Goal: Book appointment/travel/reservation

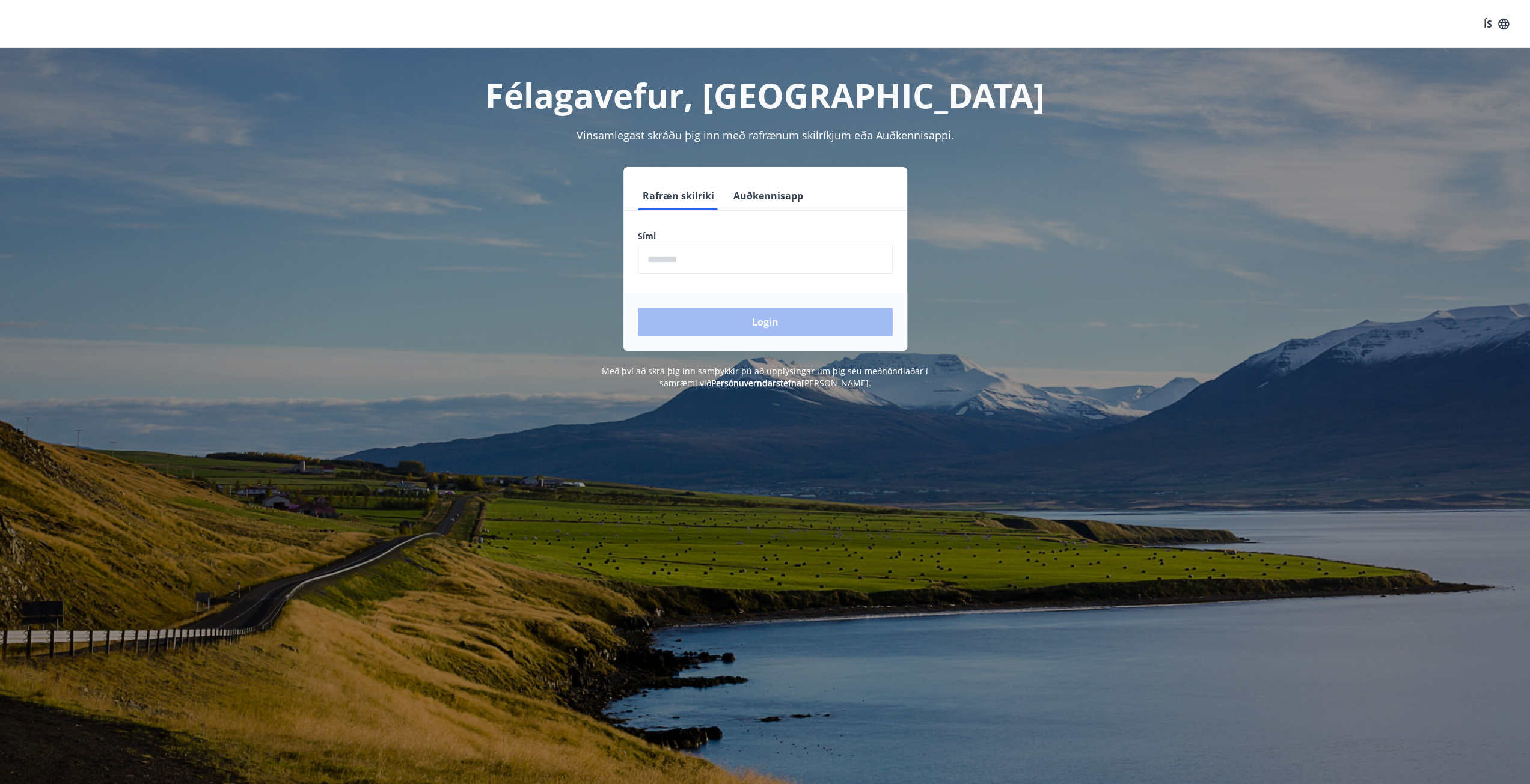
click at [741, 258] on input "phone" at bounding box center [765, 259] width 255 height 29
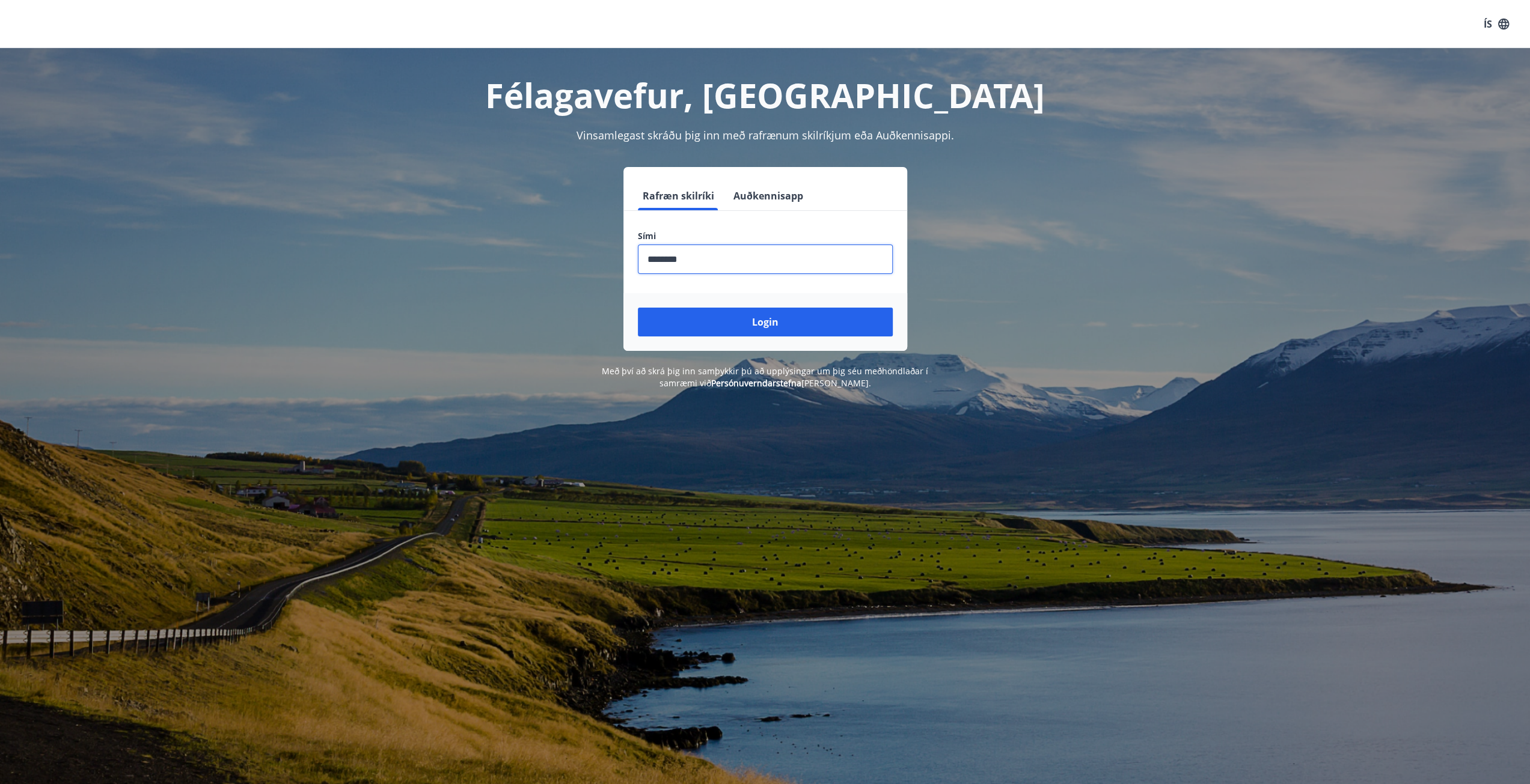
type input "********"
click at [638, 307] on button "Login" at bounding box center [765, 321] width 255 height 29
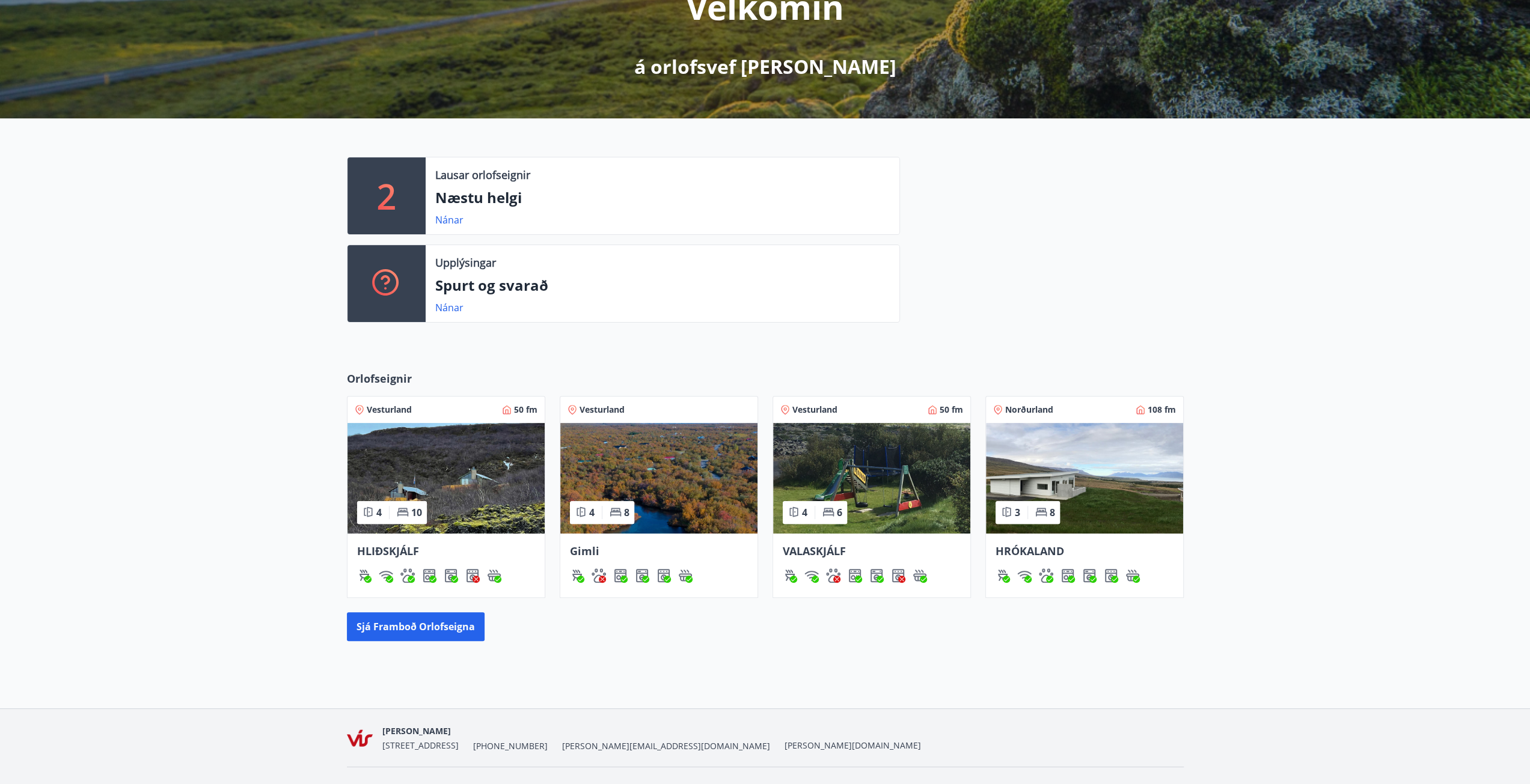
scroll to position [205, 0]
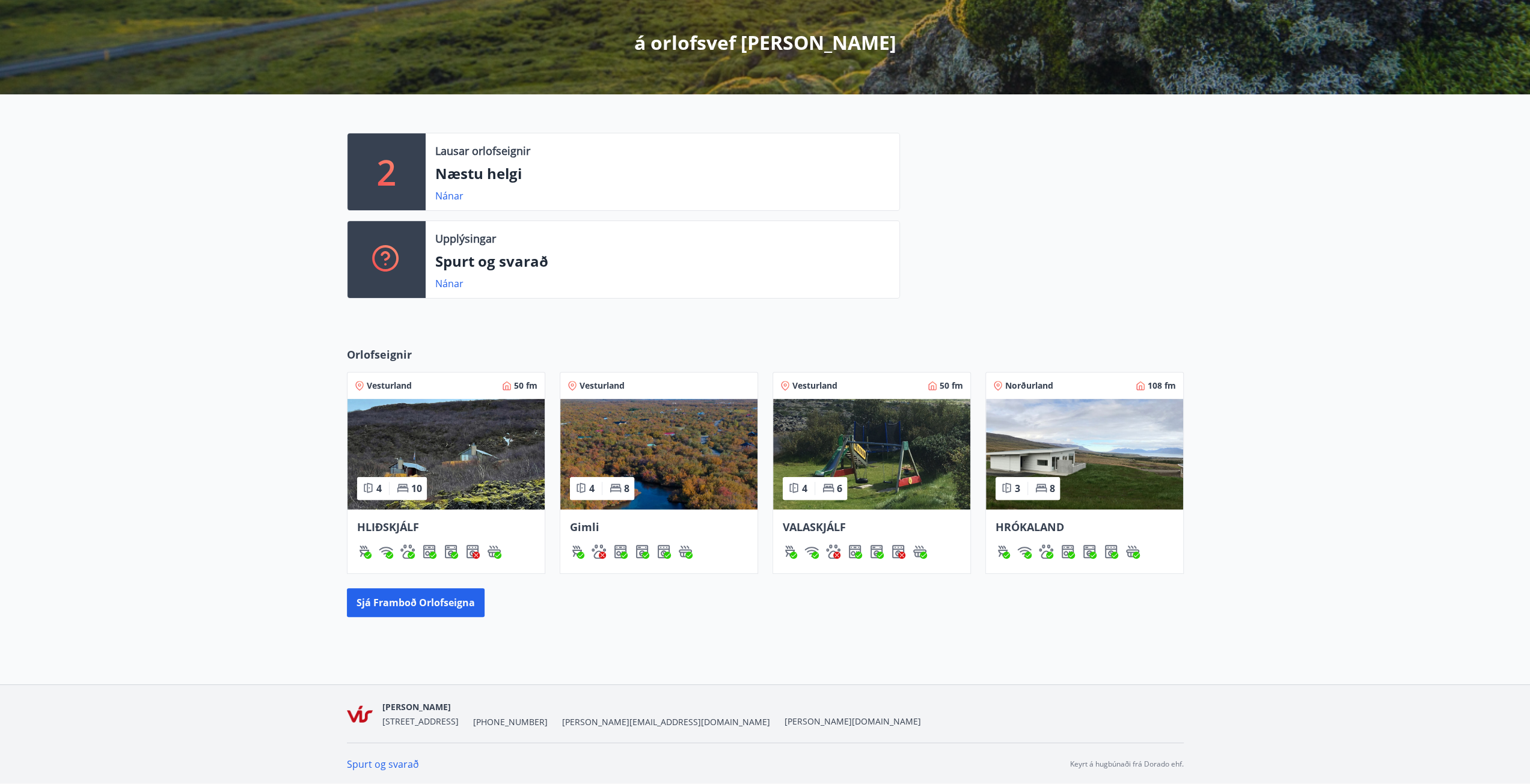
click at [1061, 455] on img at bounding box center [1084, 454] width 197 height 110
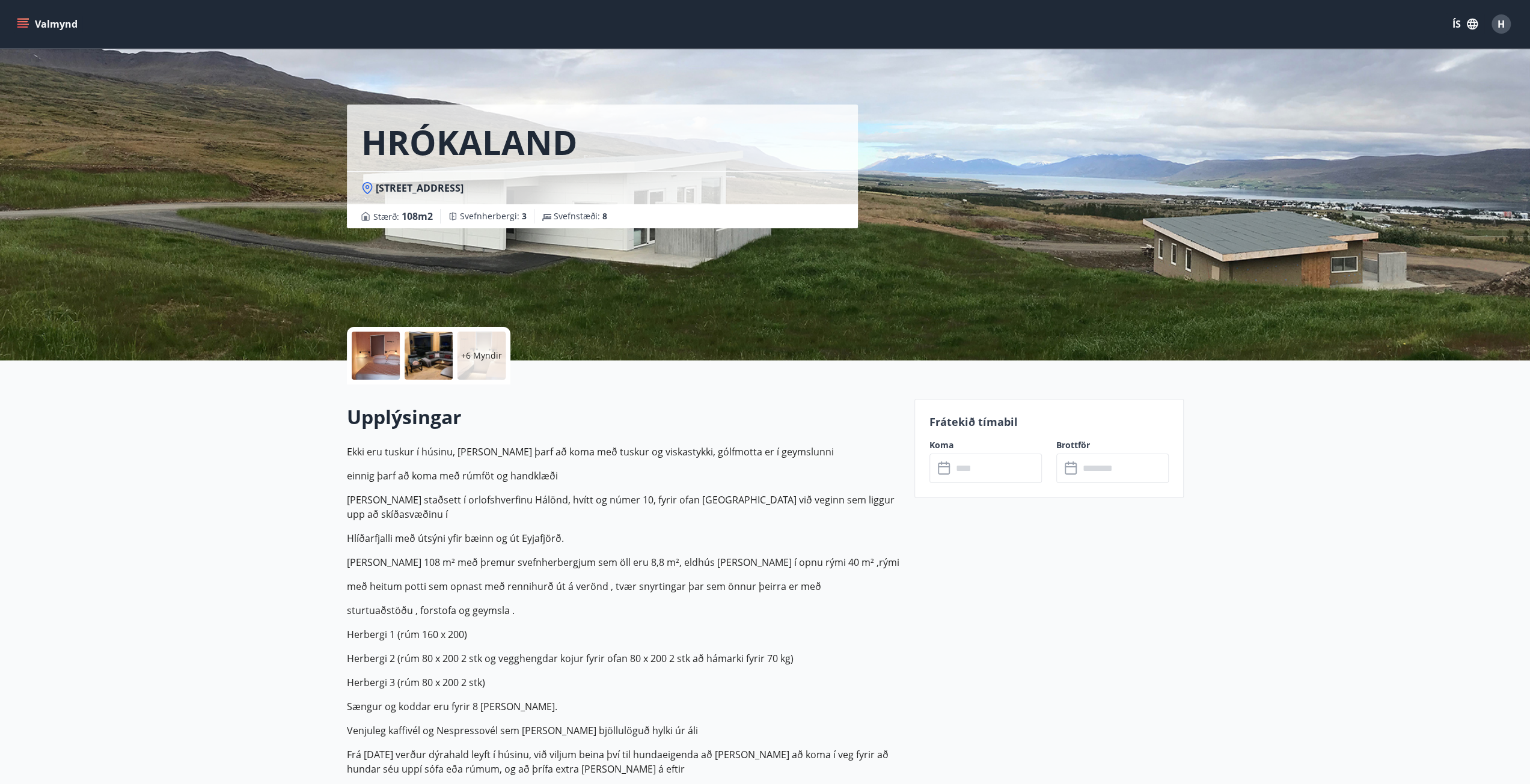
click at [983, 463] on input "text" at bounding box center [997, 469] width 90 height 29
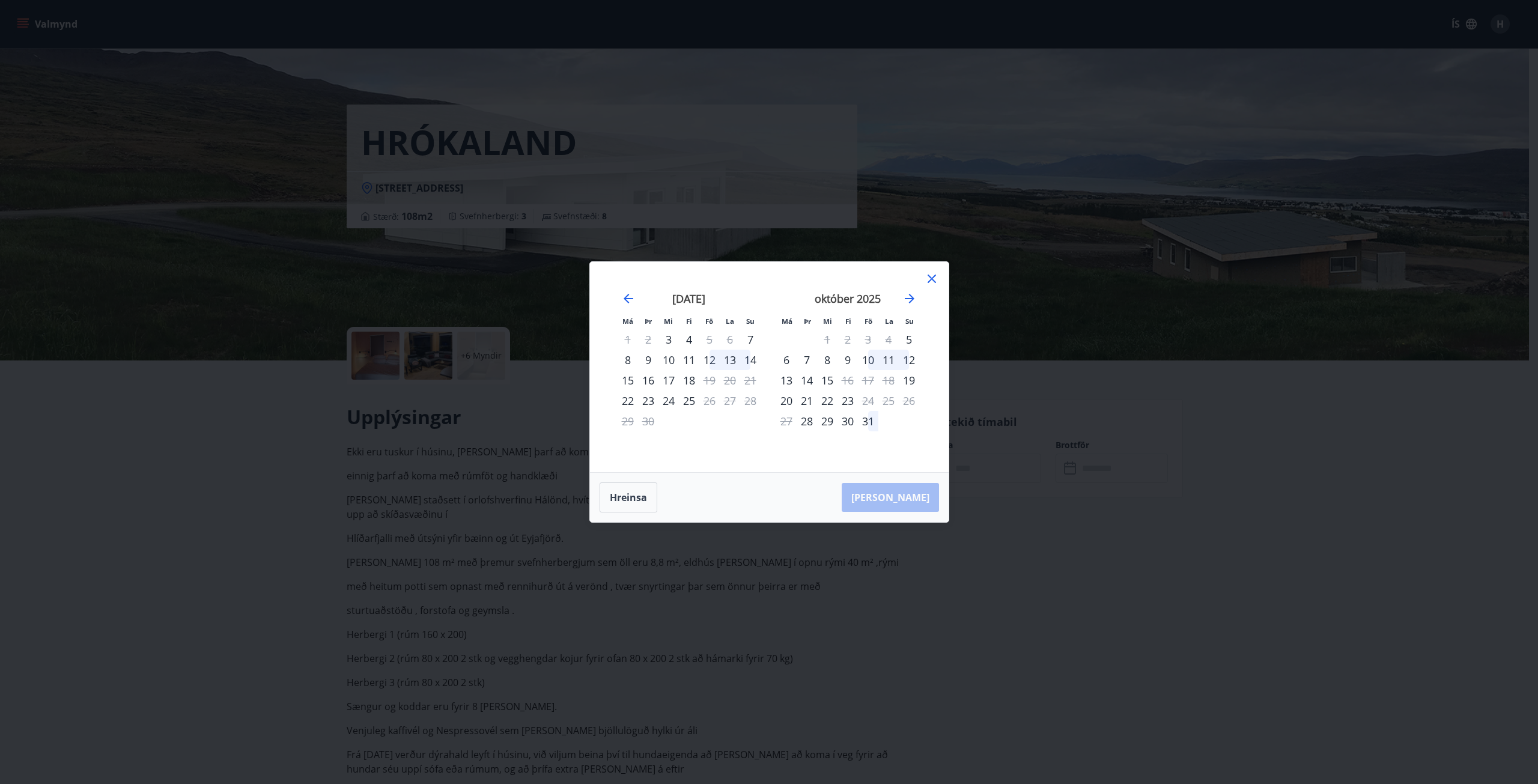
click at [866, 340] on div "3" at bounding box center [868, 340] width 21 height 21
drag, startPoint x: 924, startPoint y: 280, endPoint x: 827, endPoint y: 286, distance: 97.2
click at [924, 280] on icon at bounding box center [932, 279] width 15 height 15
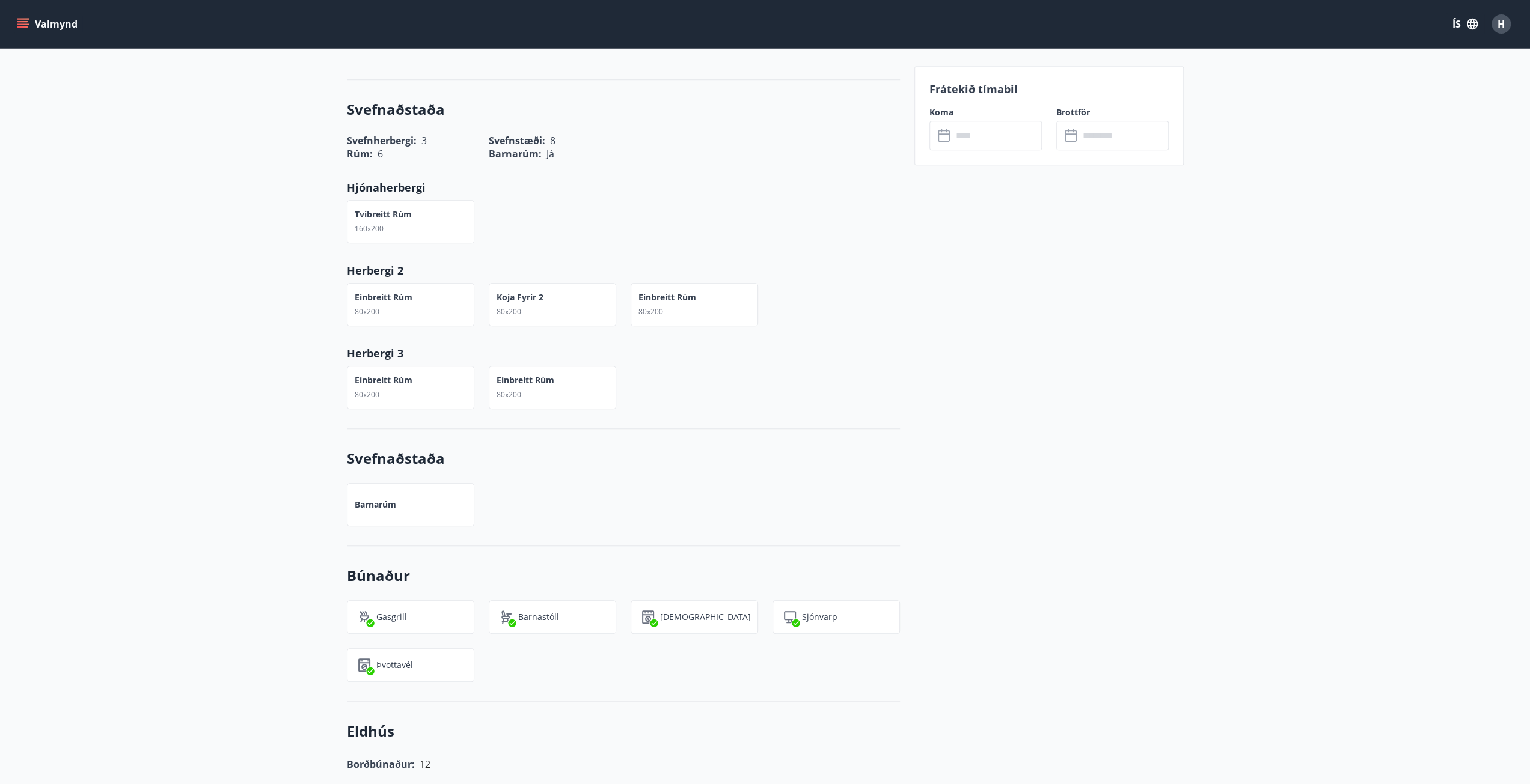
scroll to position [668, 0]
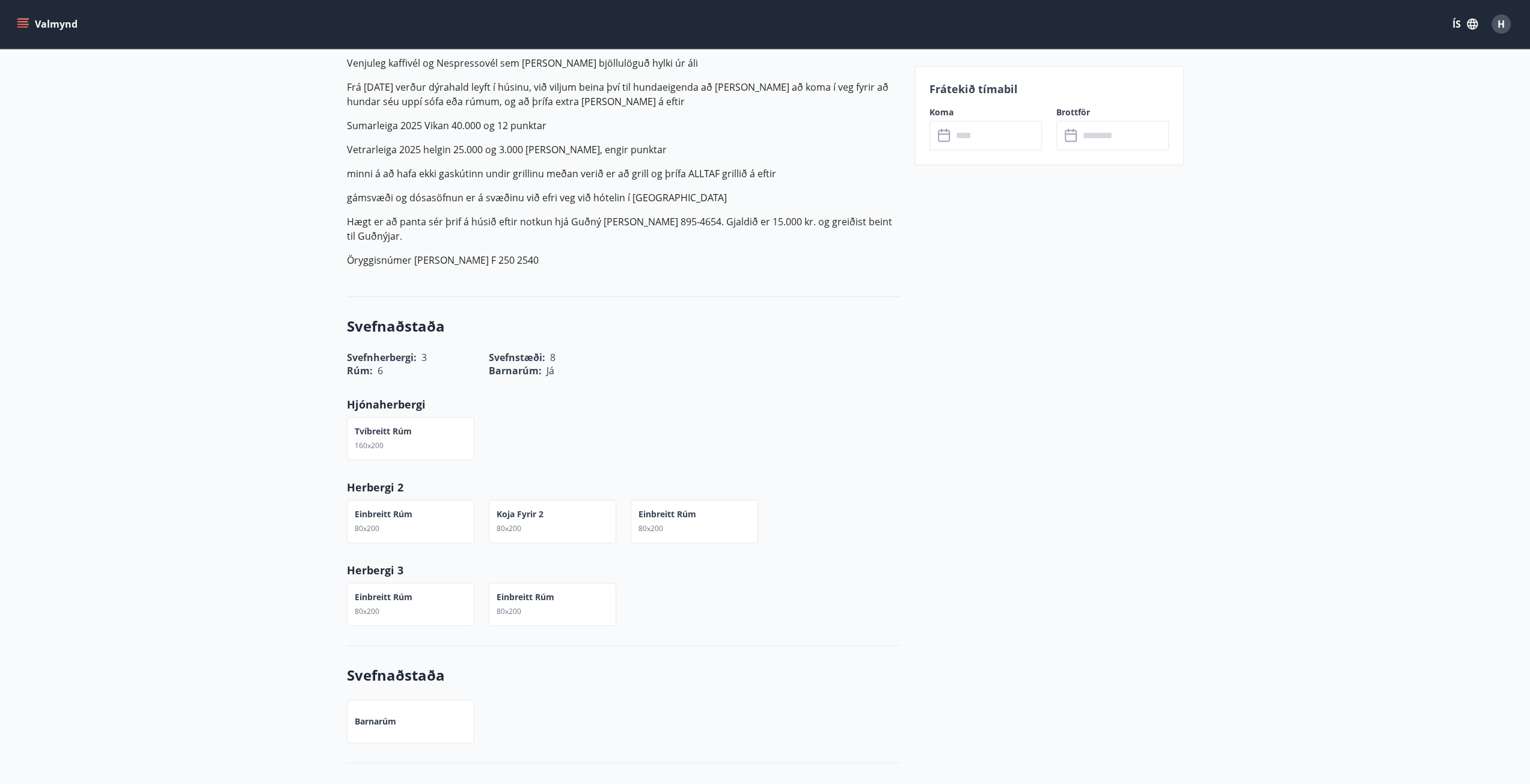
click at [967, 146] on input "text" at bounding box center [997, 136] width 90 height 29
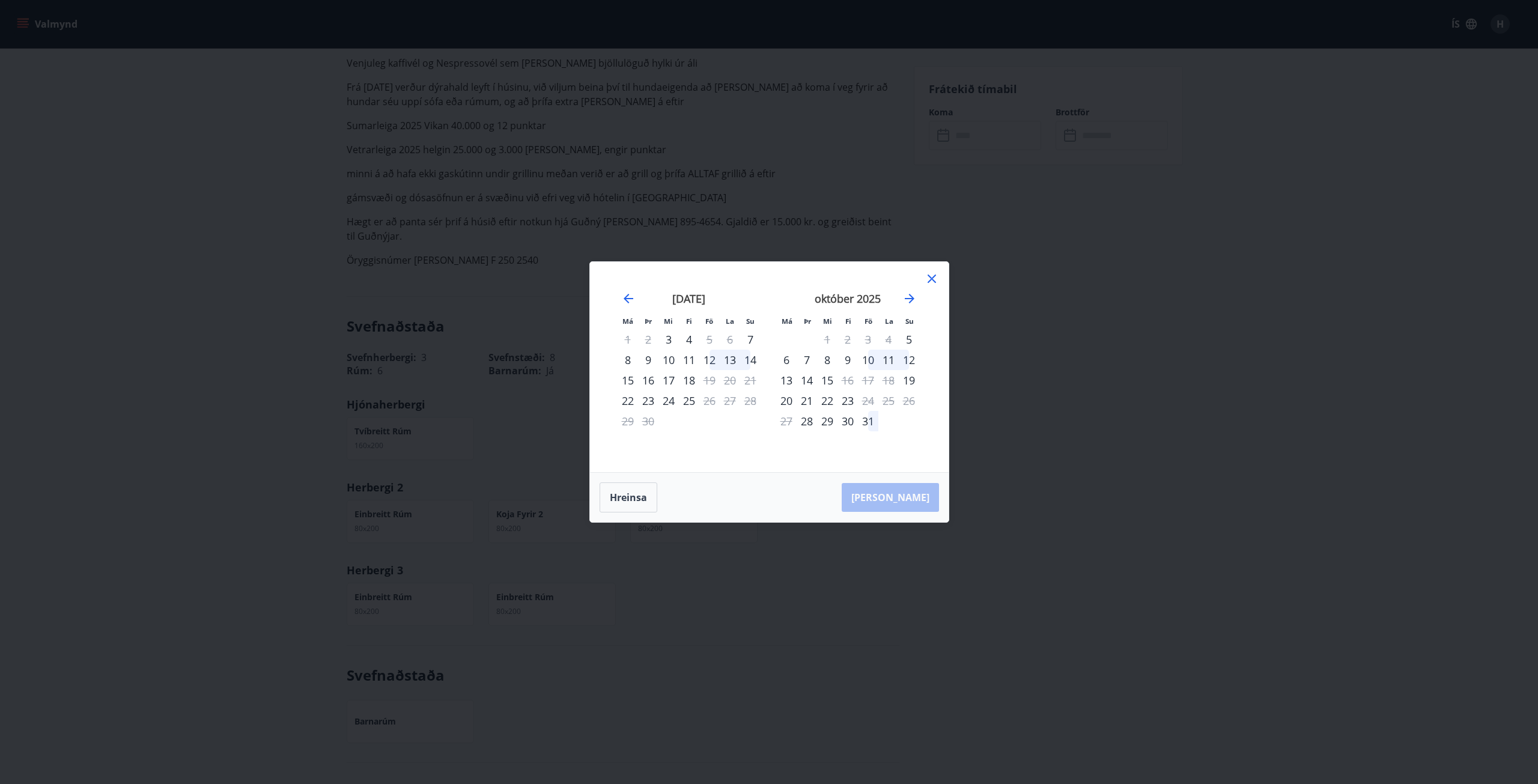
click at [644, 420] on div "30" at bounding box center [648, 421] width 21 height 21
click at [929, 282] on icon at bounding box center [932, 279] width 9 height 9
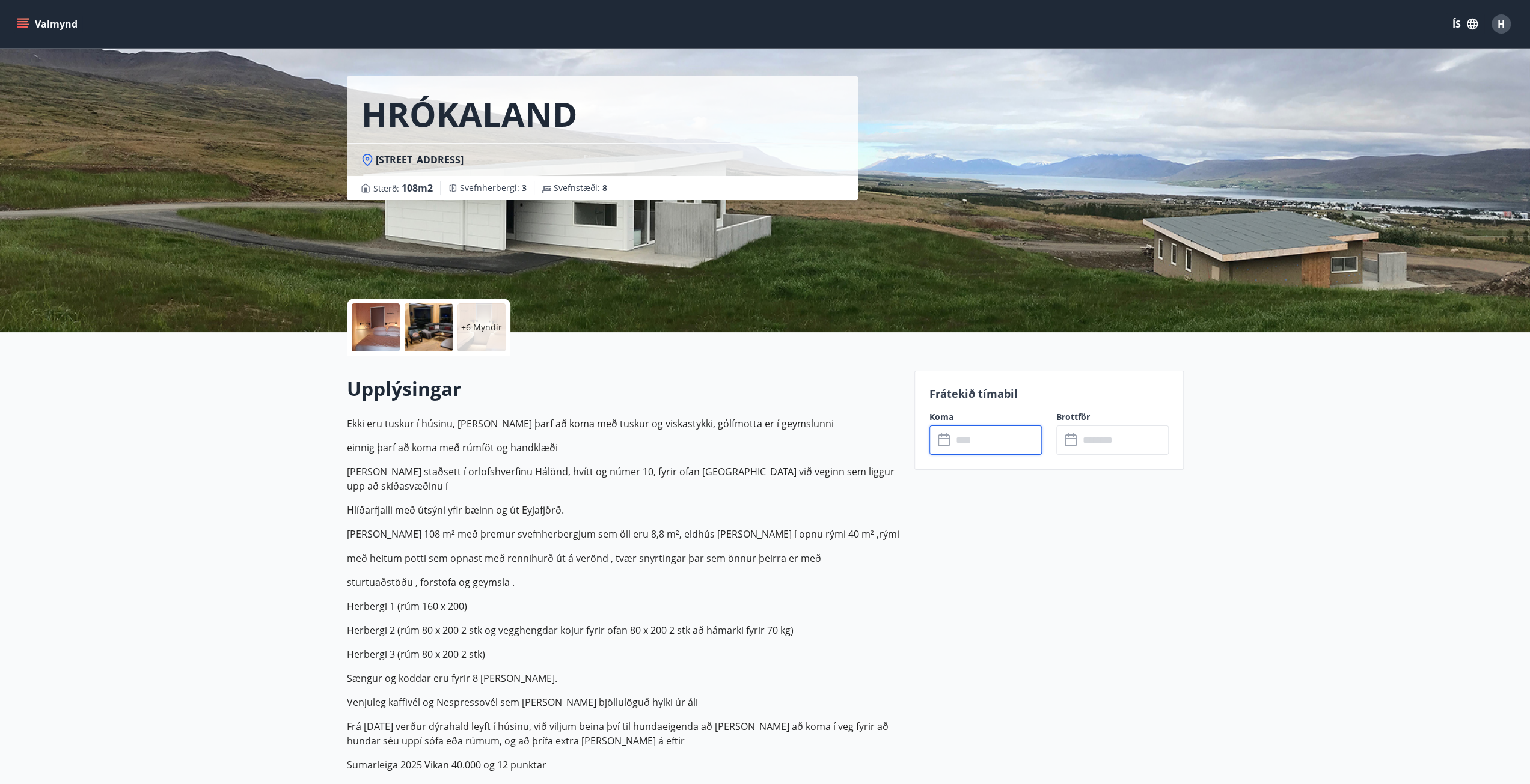
scroll to position [0, 0]
